Goal: Task Accomplishment & Management: Use online tool/utility

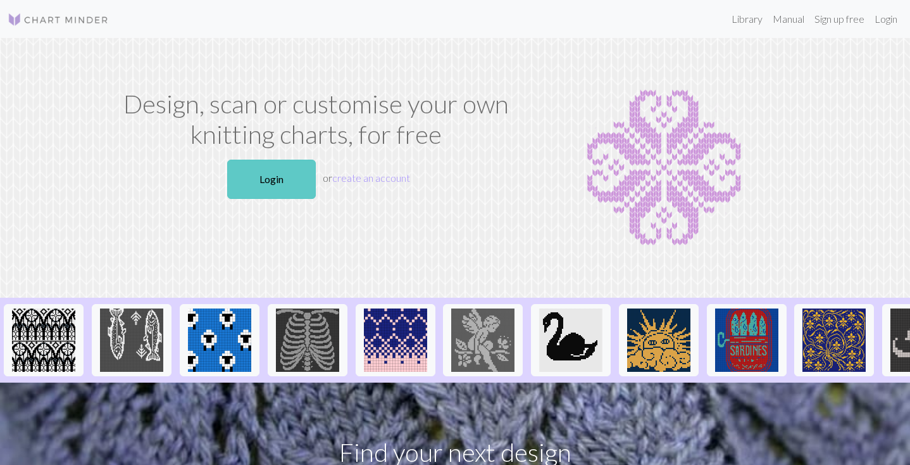
click at [261, 173] on link "Login" at bounding box center [271, 179] width 89 height 39
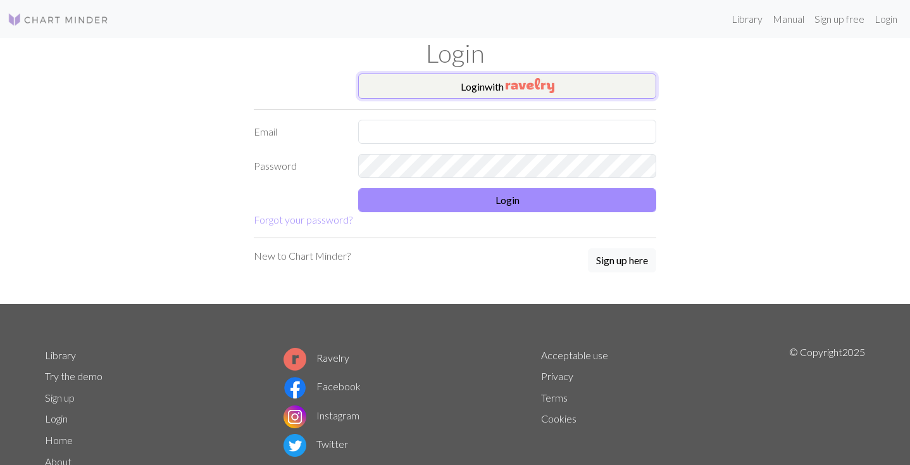
click at [521, 83] on img "button" at bounding box center [530, 85] width 49 height 15
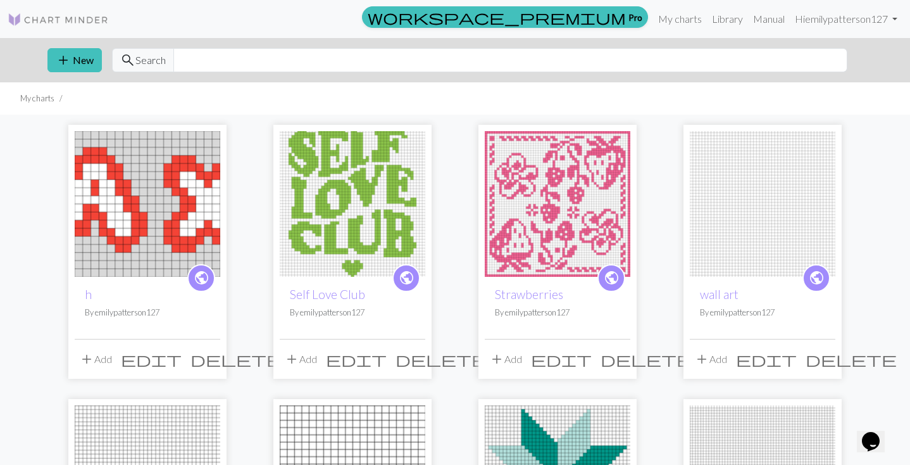
click at [138, 171] on img at bounding box center [148, 204] width 146 height 146
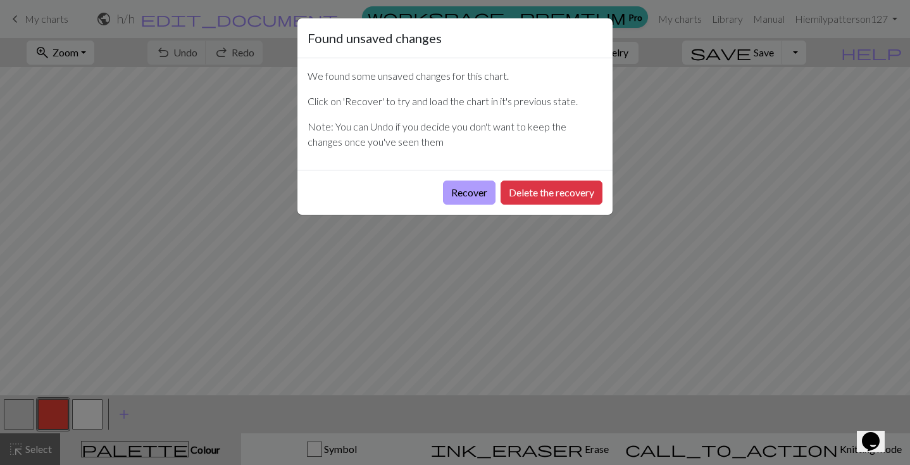
click at [464, 192] on button "Recover" at bounding box center [469, 192] width 53 height 24
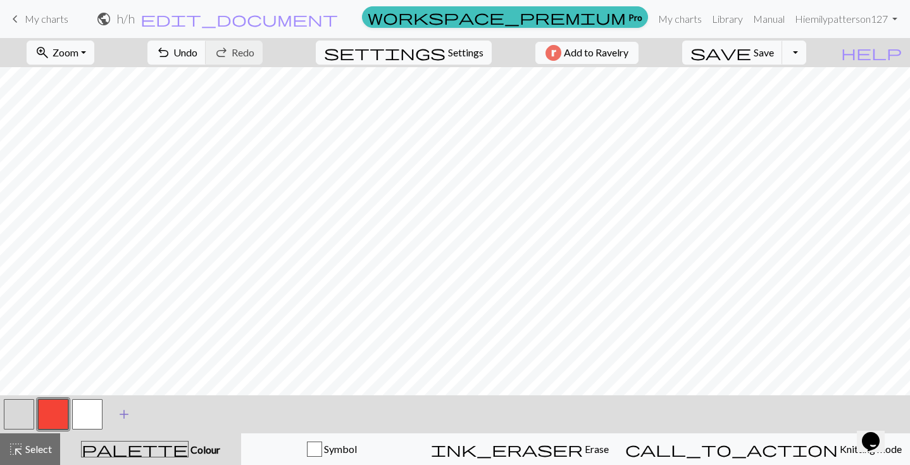
click at [118, 410] on span "add" at bounding box center [123, 414] width 15 height 18
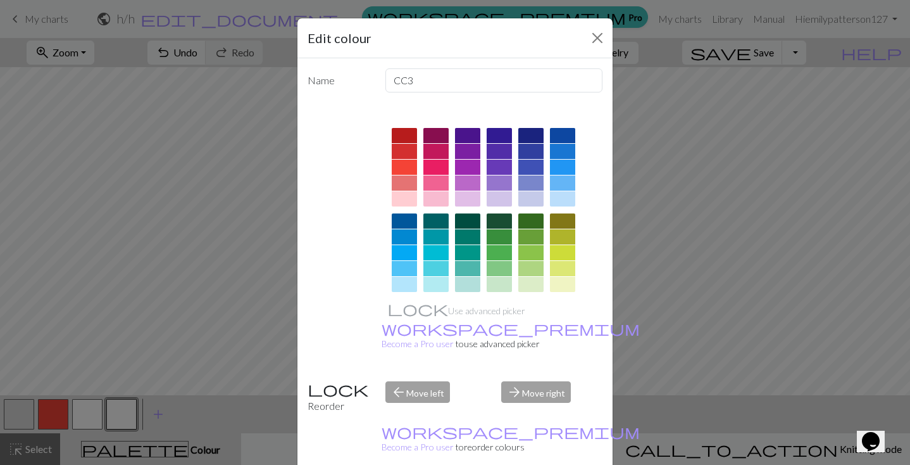
click at [555, 260] on div at bounding box center [562, 252] width 25 height 15
